Goal: Task Accomplishment & Management: Use online tool/utility

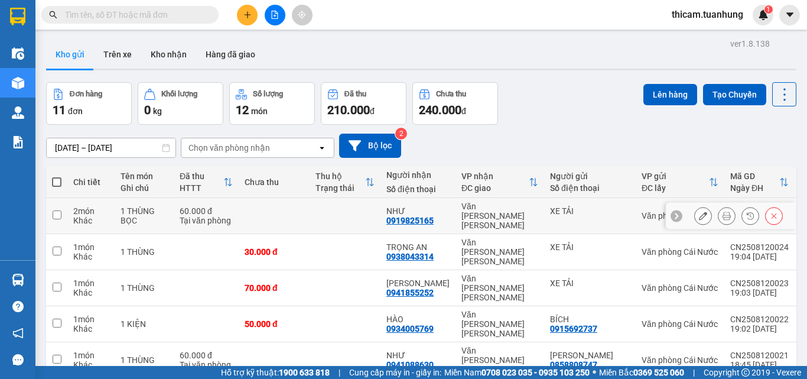
scroll to position [59, 0]
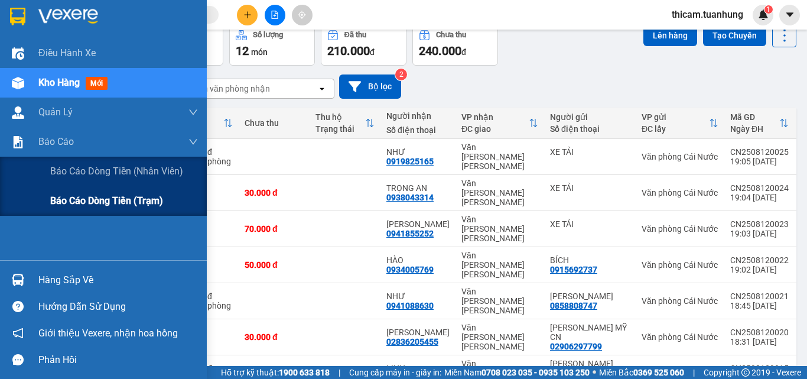
click at [89, 196] on span "Báo cáo dòng tiền (trạm)" at bounding box center [106, 200] width 113 height 15
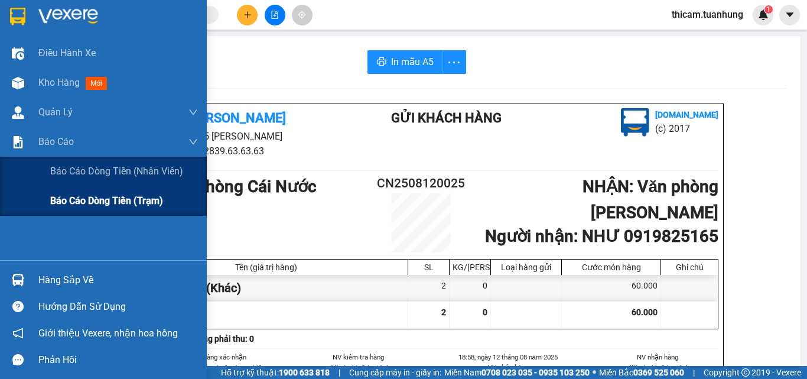
click at [74, 203] on span "Báo cáo dòng tiền (trạm)" at bounding box center [106, 200] width 113 height 15
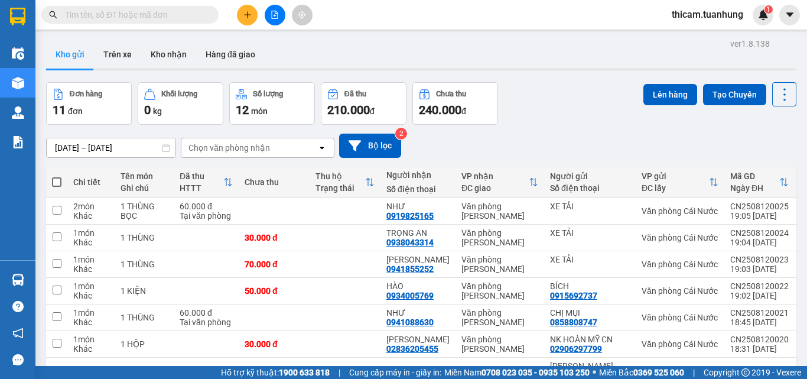
click at [58, 179] on span at bounding box center [56, 181] width 9 height 9
click at [57, 176] on input "checkbox" at bounding box center [57, 176] width 0 height 0
checkbox input "true"
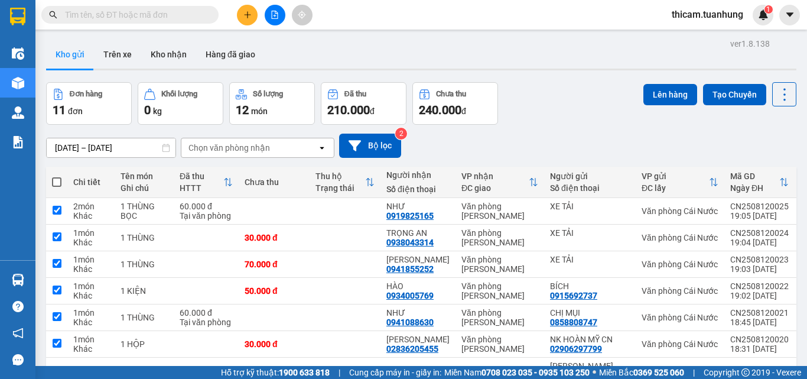
checkbox input "true"
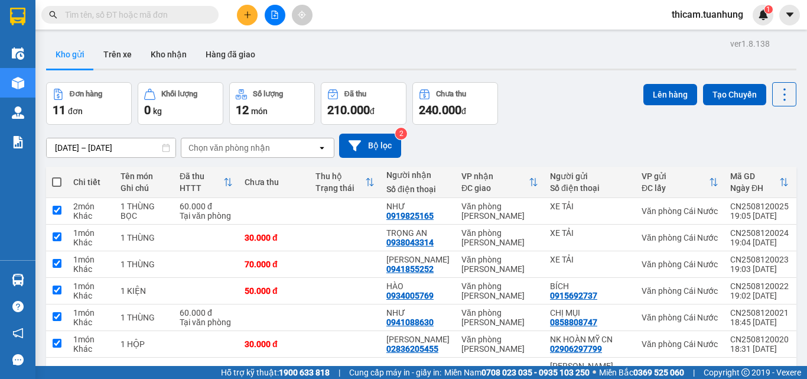
checkbox input "true"
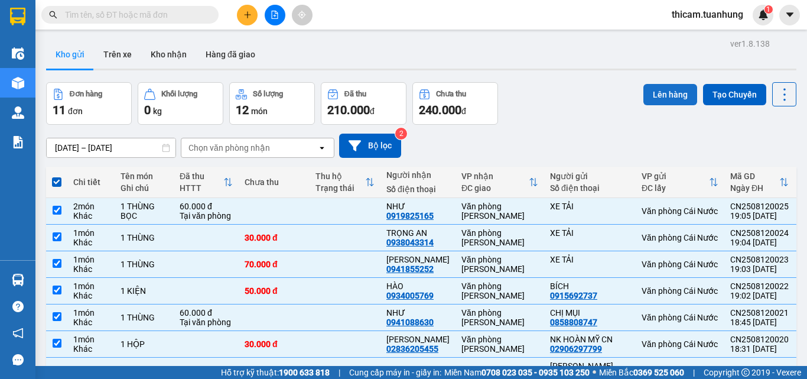
click button "Lên hàng" at bounding box center [670, 94] width 54 height 21
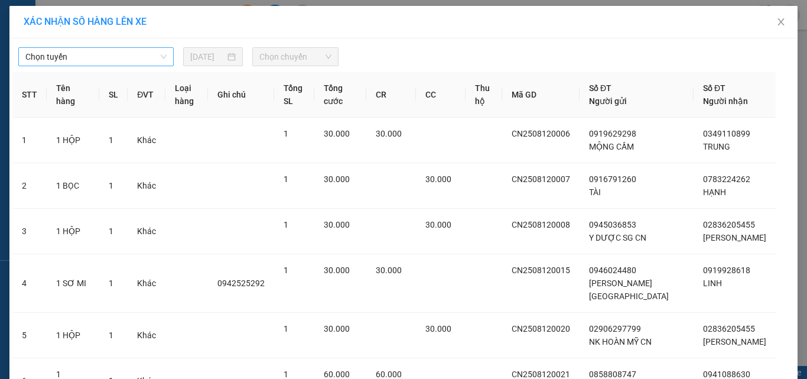
click at [85, 54] on span "Chọn tuyến" at bounding box center [95, 57] width 141 height 18
click at [63, 214] on td "1 HỘP" at bounding box center [73, 230] width 53 height 45
click at [107, 62] on span "Năm Căn - [GEOGRAPHIC_DATA]" at bounding box center [95, 57] width 141 height 18
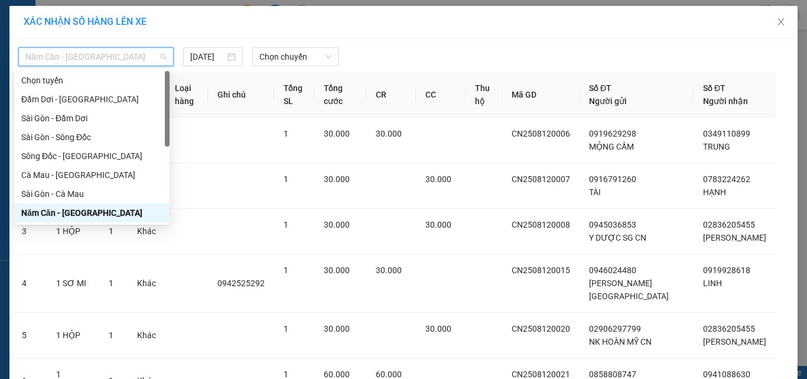
click at [59, 214] on div "Năm Căn - [GEOGRAPHIC_DATA]" at bounding box center [91, 212] width 141 height 13
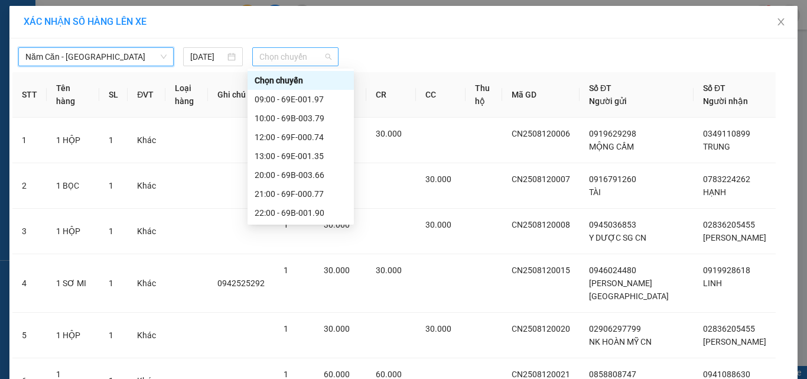
click at [282, 59] on span "Chọn chuyến" at bounding box center [295, 57] width 73 height 18
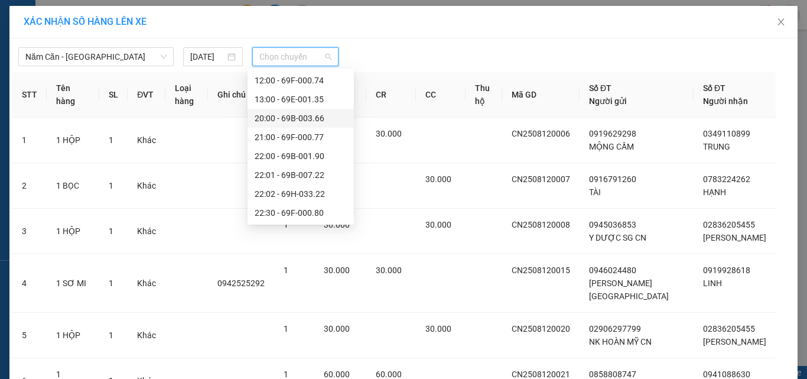
click at [295, 118] on div "20:00 - 69B-003.66" at bounding box center [301, 118] width 92 height 13
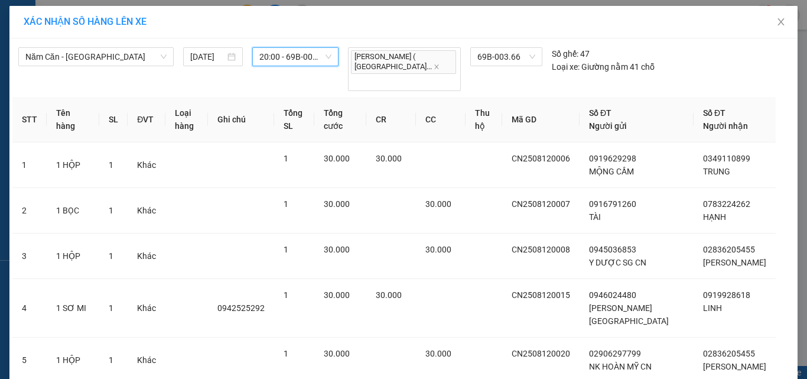
scroll to position [287, 0]
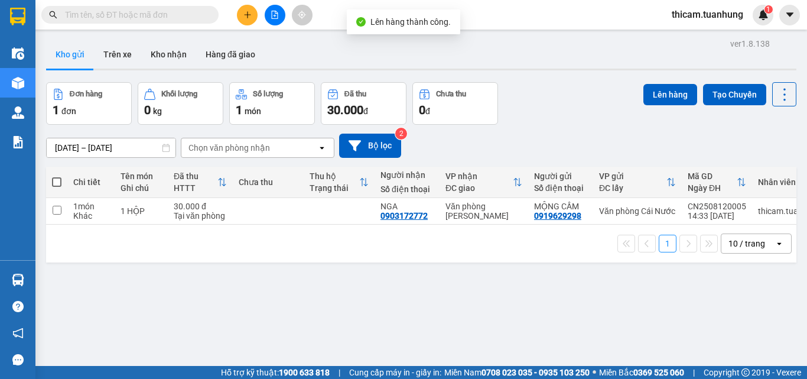
click at [55, 180] on span at bounding box center [56, 181] width 9 height 9
click at [57, 176] on input "checkbox" at bounding box center [57, 176] width 0 height 0
checkbox input "true"
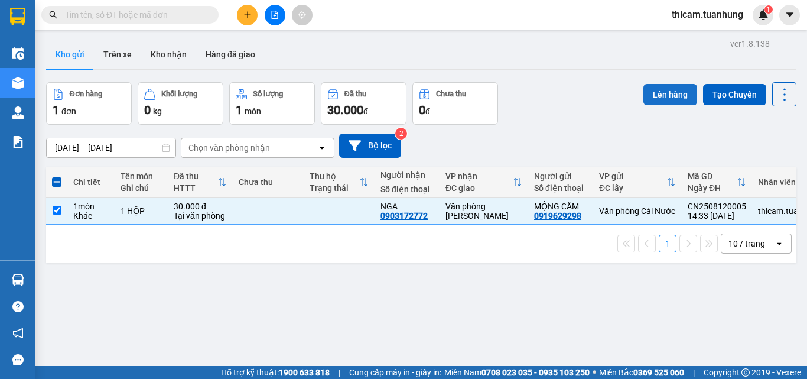
click at [654, 99] on button "Lên hàng" at bounding box center [670, 94] width 54 height 21
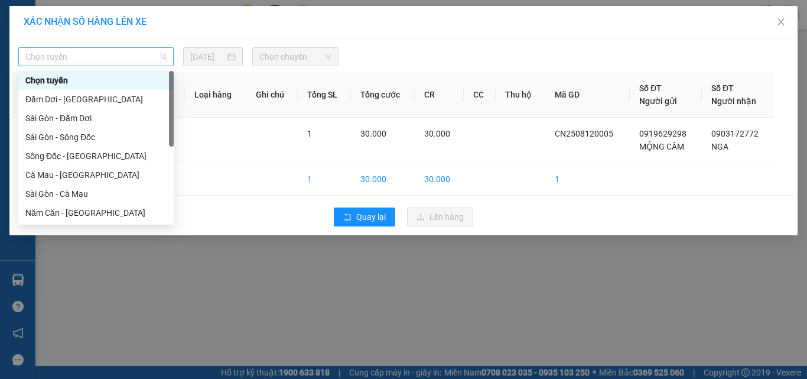
click at [111, 57] on span "Chọn tuyến" at bounding box center [95, 57] width 141 height 18
drag, startPoint x: 47, startPoint y: 210, endPoint x: 257, endPoint y: 96, distance: 239.4
click at [54, 204] on div "Năm Căn - [GEOGRAPHIC_DATA]" at bounding box center [95, 212] width 155 height 19
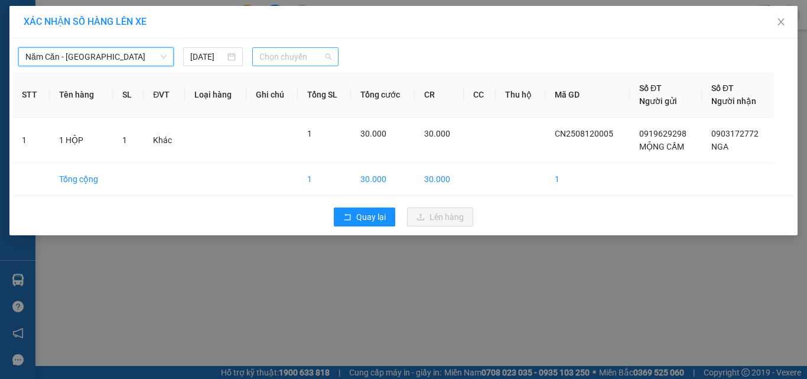
click at [291, 55] on span "Chọn chuyến" at bounding box center [295, 57] width 73 height 18
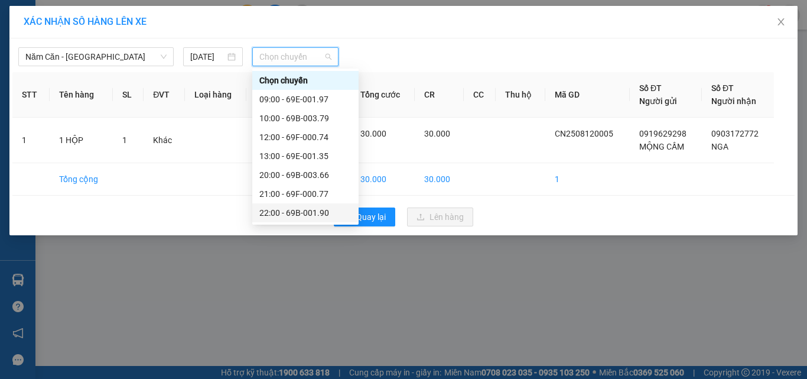
drag, startPoint x: 301, startPoint y: 217, endPoint x: 383, endPoint y: 231, distance: 83.3
click at [300, 218] on div "22:00 - 69B-001.90" at bounding box center [305, 212] width 92 height 13
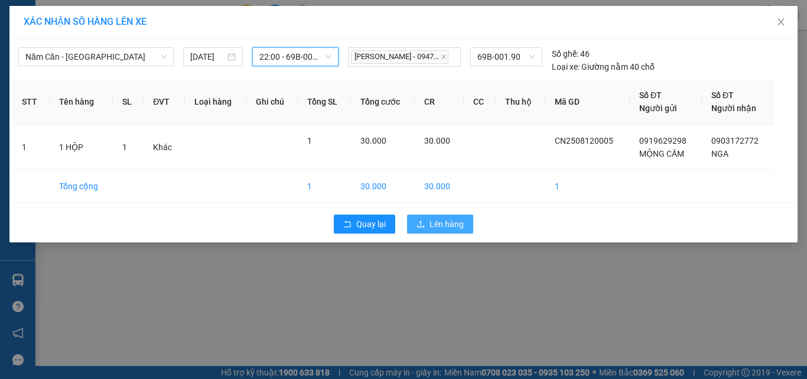
click at [428, 216] on button "Lên hàng" at bounding box center [440, 223] width 66 height 19
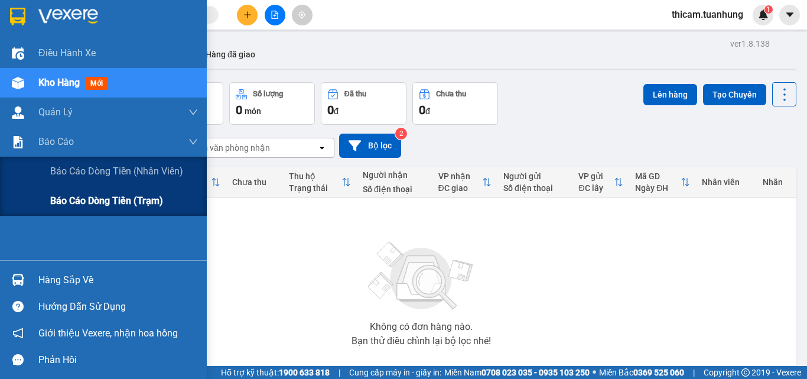
click at [70, 197] on span "Báo cáo dòng tiền (trạm)" at bounding box center [106, 200] width 113 height 15
